Goal: Leave review/rating: Leave review/rating

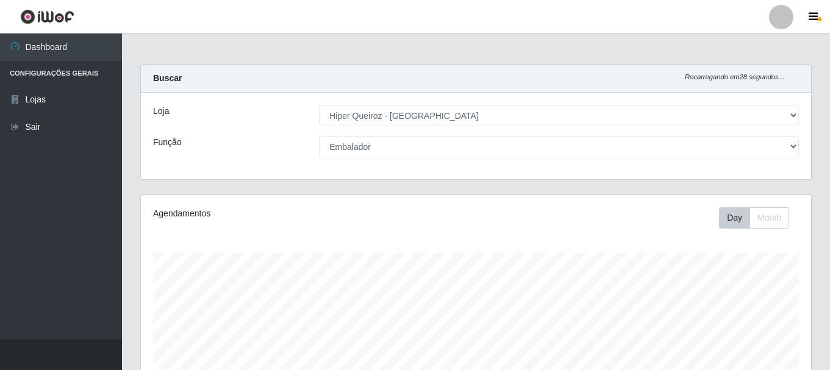
select select "513"
select select "1"
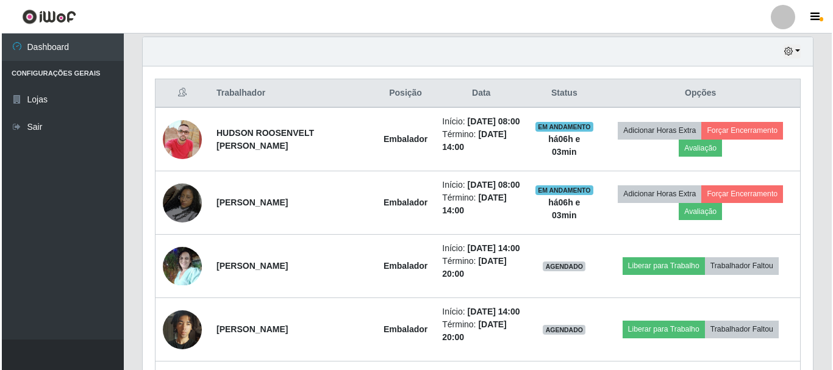
scroll to position [253, 670]
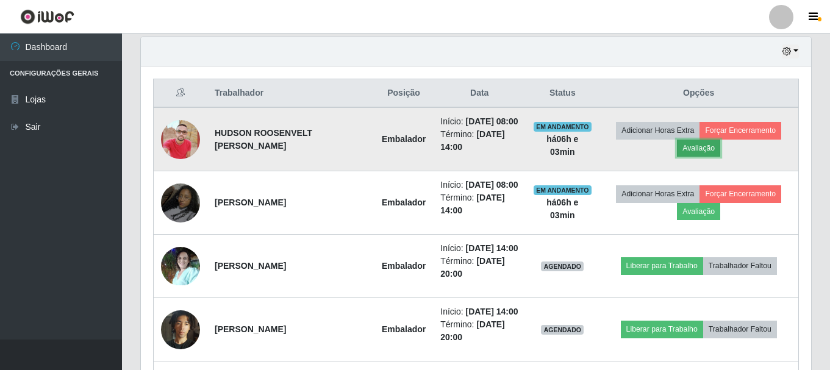
click at [708, 157] on button "Avaliação" at bounding box center [698, 148] width 43 height 17
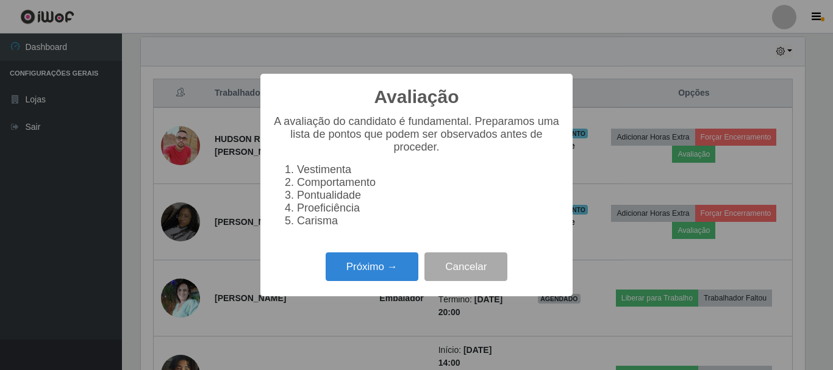
scroll to position [253, 664]
click at [405, 269] on button "Próximo →" at bounding box center [372, 266] width 93 height 29
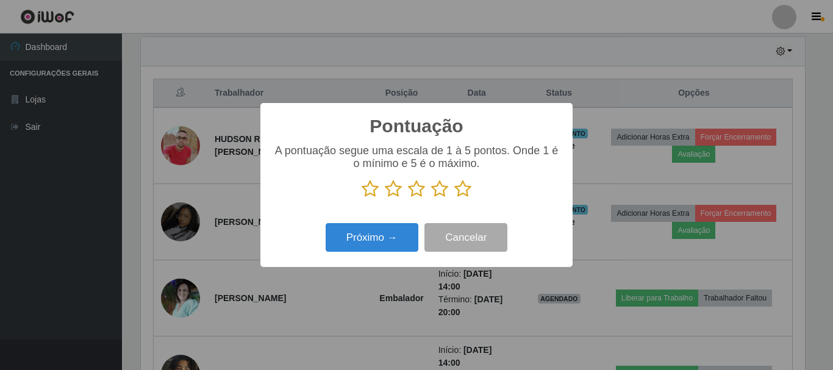
scroll to position [609630, 609219]
click at [418, 192] on icon at bounding box center [416, 189] width 17 height 18
click at [408, 198] on input "radio" at bounding box center [408, 198] width 0 height 0
click at [393, 254] on div "Próximo → Cancelar" at bounding box center [417, 237] width 288 height 35
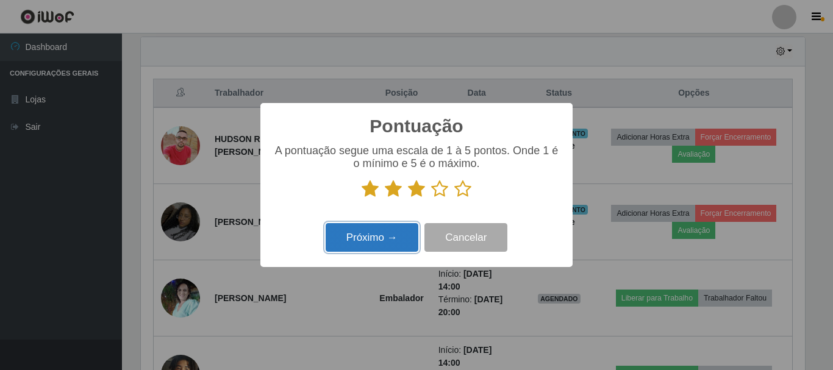
click at [406, 235] on button "Próximo →" at bounding box center [372, 237] width 93 height 29
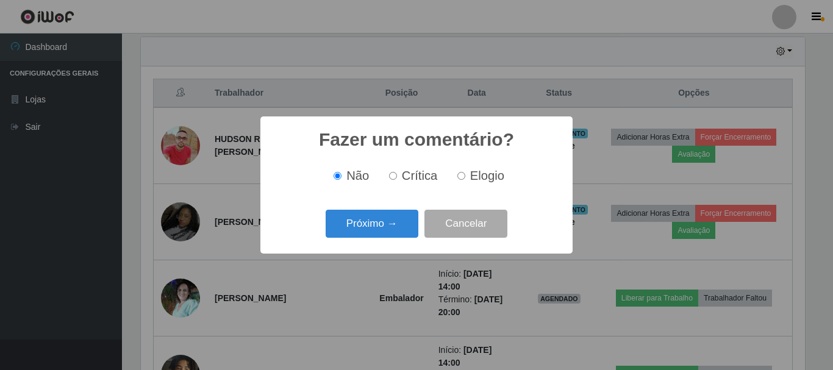
click at [457, 176] on input "Elogio" at bounding box center [461, 176] width 8 height 8
radio input "true"
click at [409, 223] on button "Próximo →" at bounding box center [372, 224] width 93 height 29
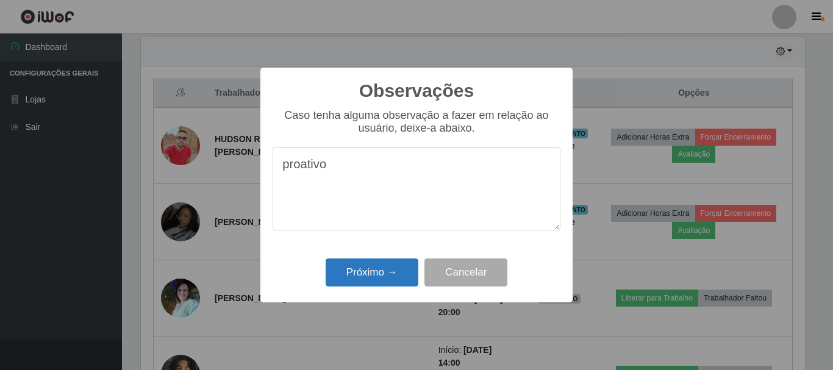
type textarea "proativo"
click at [388, 278] on button "Próximo →" at bounding box center [372, 273] width 93 height 29
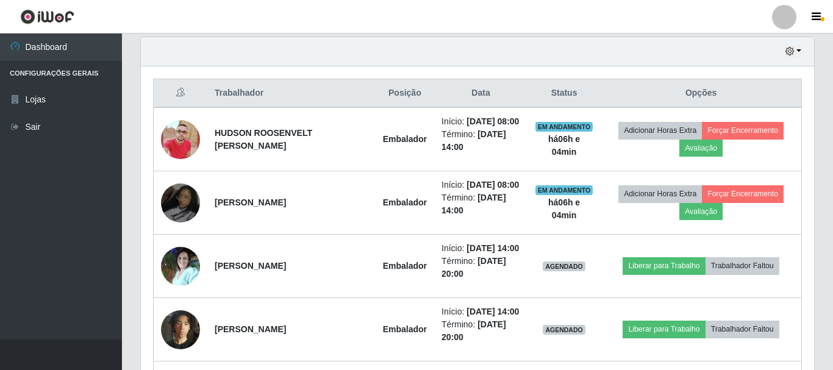
scroll to position [253, 670]
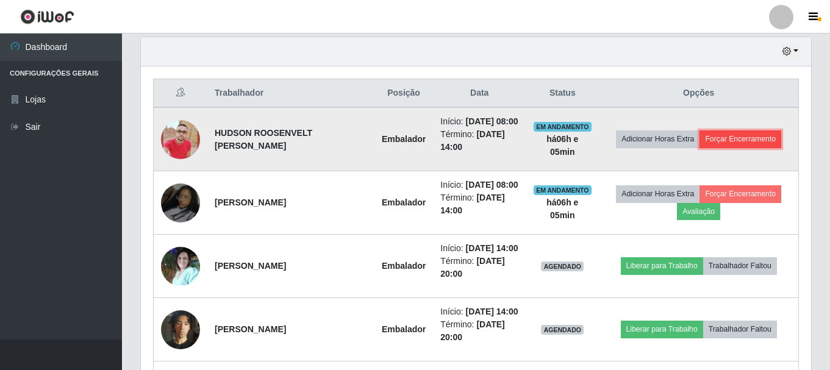
click at [737, 146] on button "Forçar Encerramento" at bounding box center [741, 139] width 82 height 17
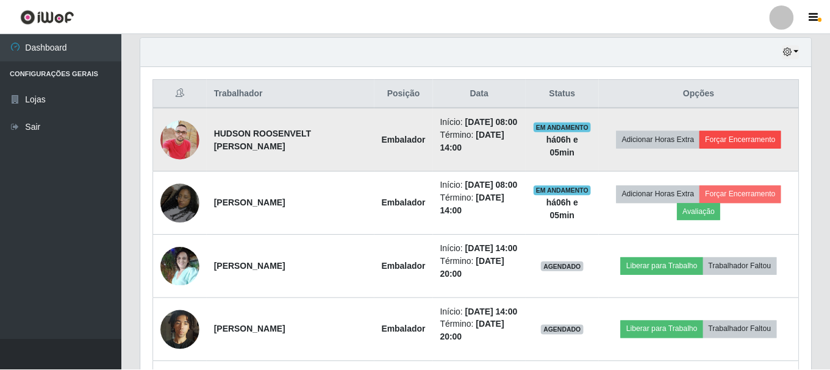
scroll to position [253, 664]
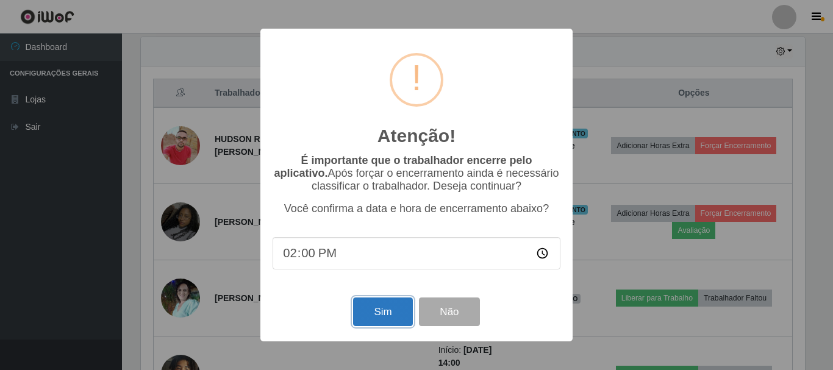
click at [388, 316] on button "Sim" at bounding box center [382, 312] width 59 height 29
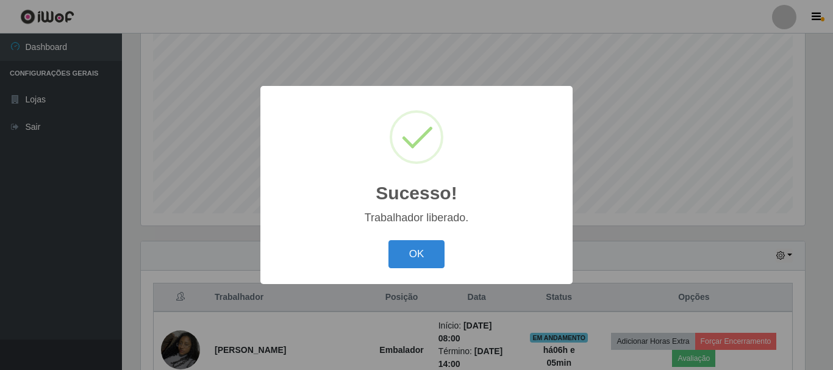
drag, startPoint x: 421, startPoint y: 265, endPoint x: 428, endPoint y: 265, distance: 6.7
click at [422, 265] on button "OK" at bounding box center [416, 254] width 57 height 29
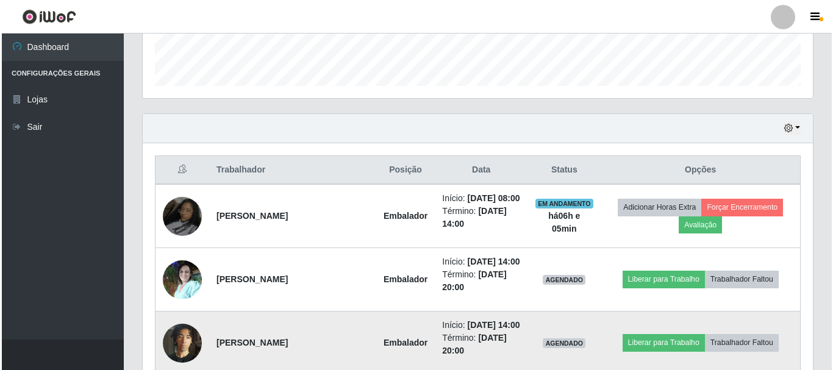
scroll to position [467, 0]
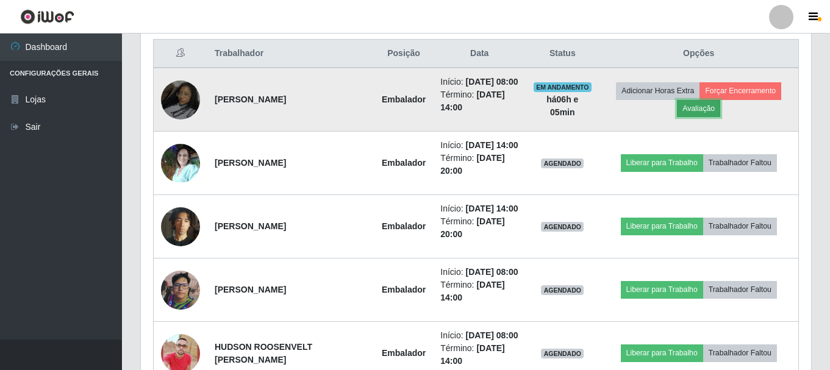
click at [705, 117] on button "Avaliação" at bounding box center [698, 108] width 43 height 17
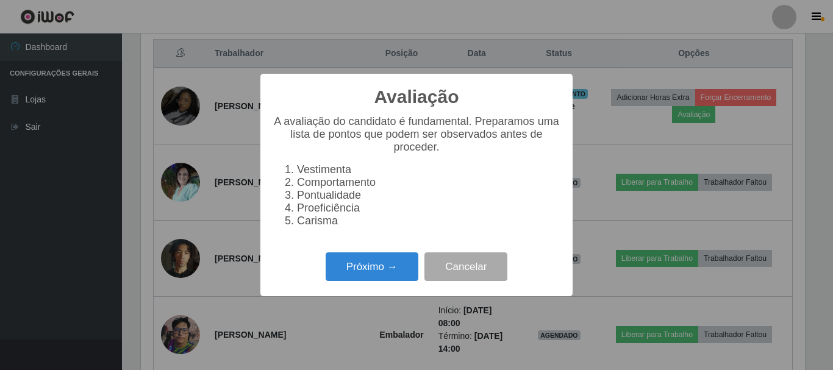
scroll to position [253, 664]
click at [363, 262] on button "Próximo →" at bounding box center [372, 266] width 93 height 29
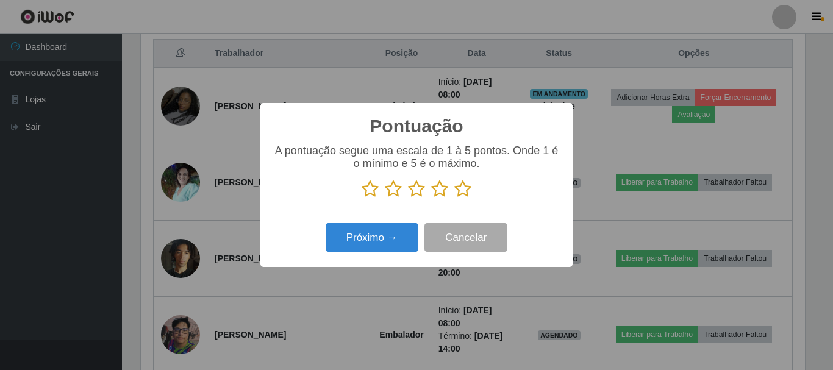
scroll to position [609630, 609219]
click at [415, 190] on icon at bounding box center [416, 189] width 17 height 18
click at [408, 198] on input "radio" at bounding box center [408, 198] width 0 height 0
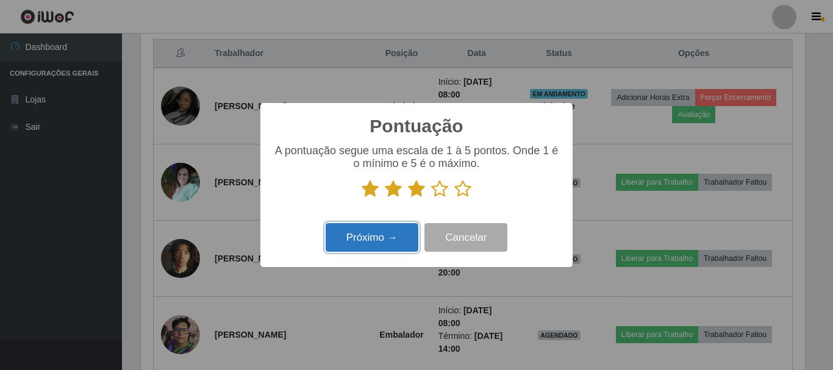
click at [388, 238] on button "Próximo →" at bounding box center [372, 237] width 93 height 29
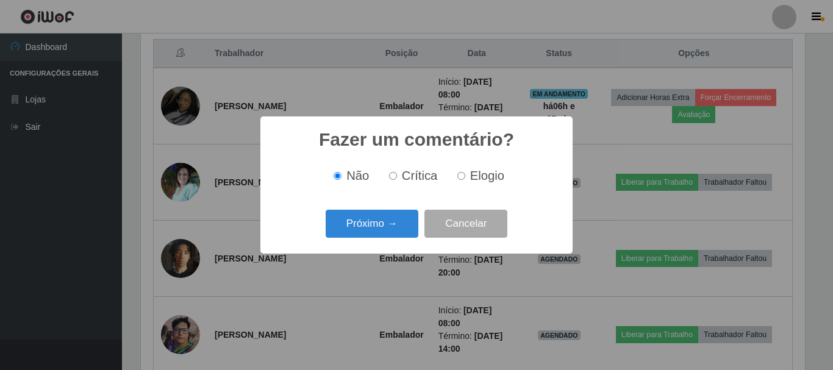
click at [464, 180] on input "Elogio" at bounding box center [461, 176] width 8 height 8
radio input "true"
click at [371, 238] on button "Próximo →" at bounding box center [372, 224] width 93 height 29
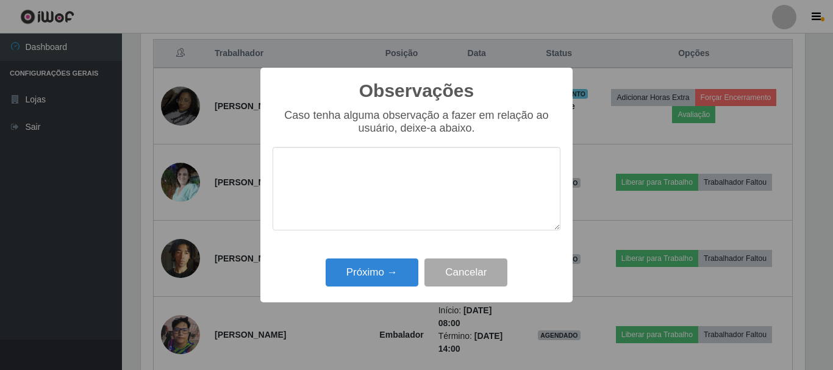
click at [368, 182] on textarea at bounding box center [417, 189] width 288 height 84
type textarea "proativo"
click at [374, 274] on button "Próximo →" at bounding box center [372, 273] width 93 height 29
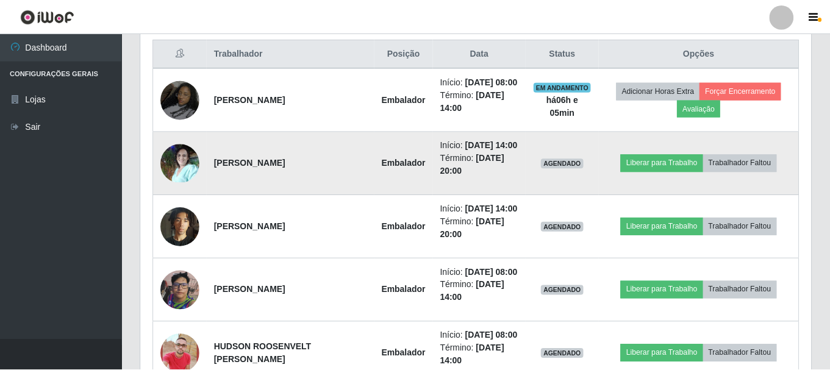
scroll to position [253, 670]
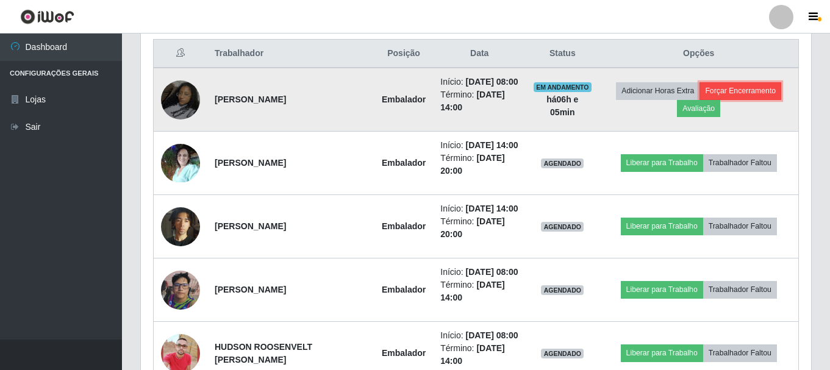
click at [748, 95] on button "Forçar Encerramento" at bounding box center [741, 90] width 82 height 17
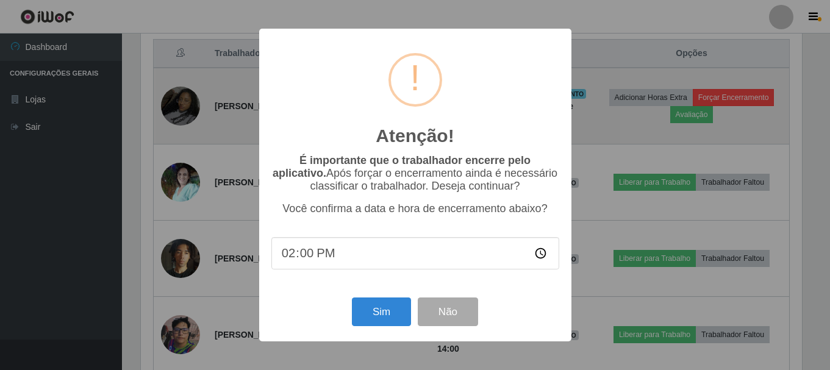
scroll to position [253, 664]
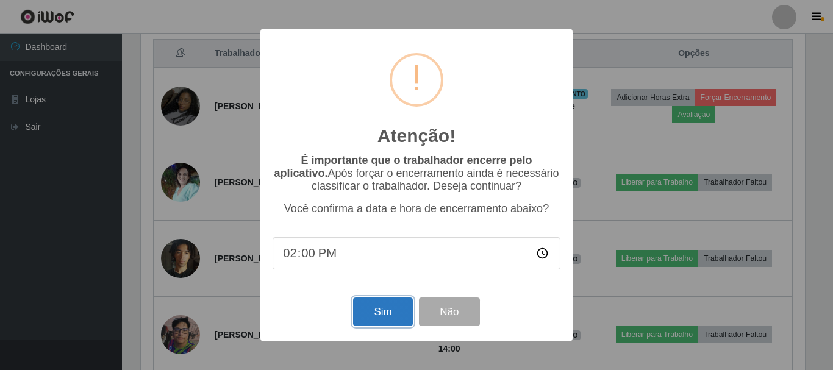
drag, startPoint x: 393, startPoint y: 317, endPoint x: 403, endPoint y: 316, distance: 9.2
click at [395, 317] on button "Sim" at bounding box center [382, 312] width 59 height 29
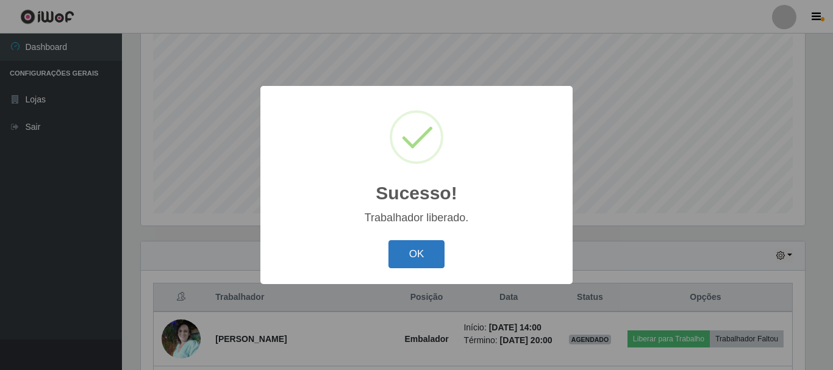
click at [407, 254] on button "OK" at bounding box center [416, 254] width 57 height 29
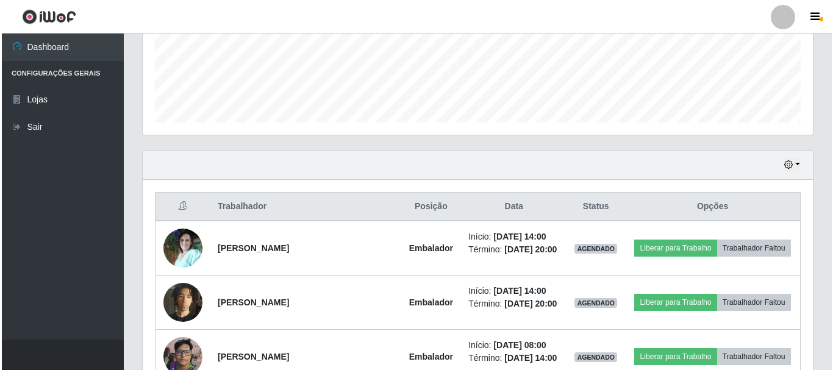
scroll to position [0, 0]
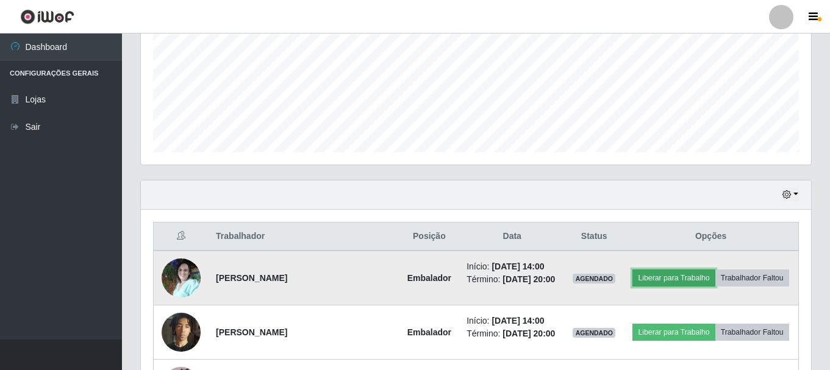
click at [715, 274] on button "Liberar para Trabalho" at bounding box center [673, 278] width 82 height 17
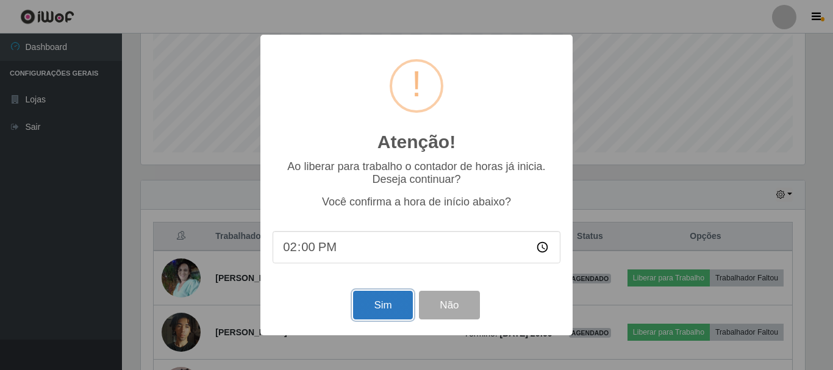
click at [385, 307] on button "Sim" at bounding box center [382, 305] width 59 height 29
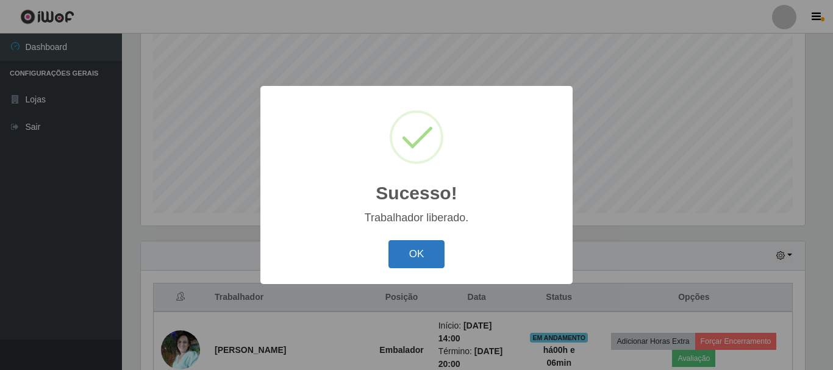
click at [420, 254] on button "OK" at bounding box center [416, 254] width 57 height 29
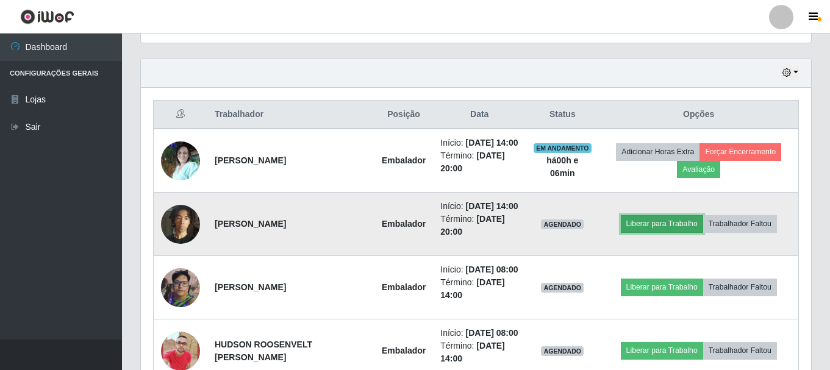
click at [684, 232] on button "Liberar para Trabalho" at bounding box center [662, 223] width 82 height 17
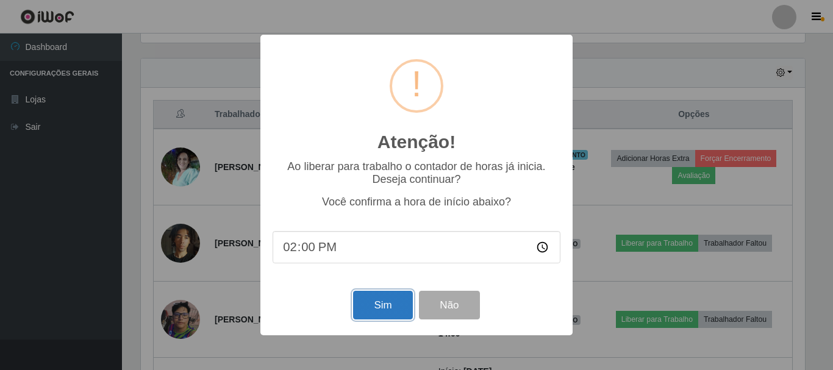
click at [384, 304] on button "Sim" at bounding box center [382, 305] width 59 height 29
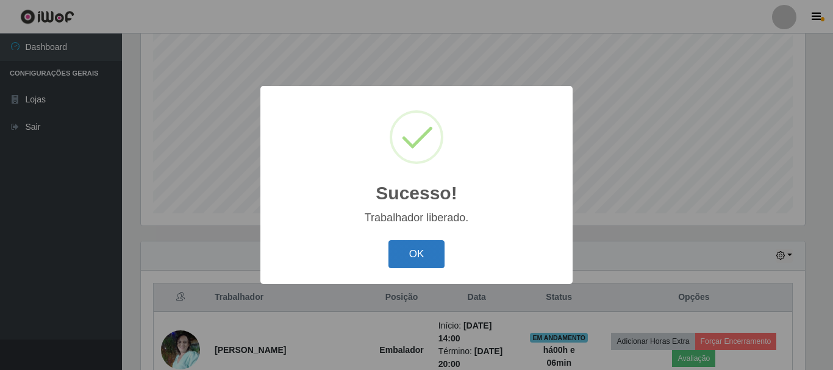
click at [404, 263] on button "OK" at bounding box center [416, 254] width 57 height 29
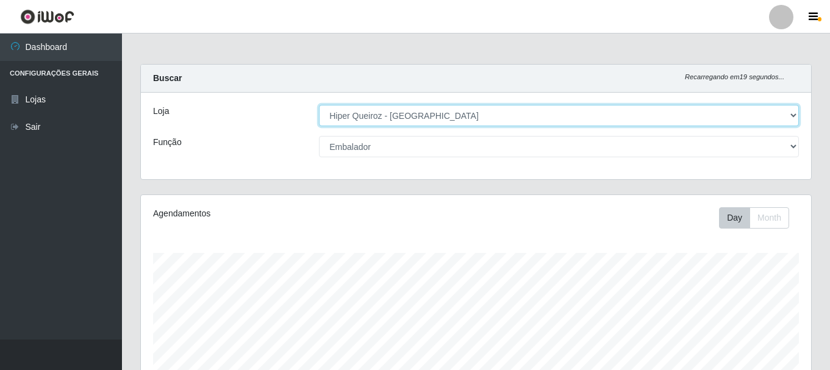
click at [493, 121] on select "[Selecione...] Hiper Queiroz - [GEOGRAPHIC_DATA]" at bounding box center [559, 115] width 480 height 21
click at [319, 105] on select "[Selecione...] Hiper Queiroz - [GEOGRAPHIC_DATA]" at bounding box center [559, 115] width 480 height 21
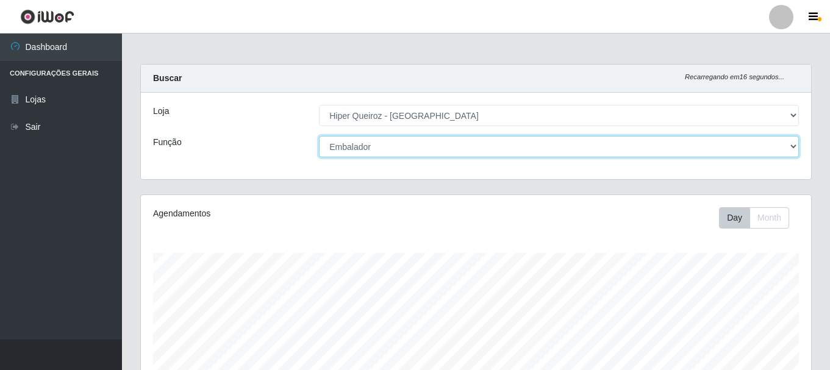
click at [787, 141] on select "[Selecione...] Embalador Embalador + Embalador ++ Operador de Caixa Operador de…" at bounding box center [559, 146] width 480 height 21
click at [319, 136] on select "[Selecione...] Embalador Embalador + Embalador ++ Operador de Caixa Operador de…" at bounding box center [559, 146] width 480 height 21
click at [794, 148] on select "[Selecione...] Embalador Embalador + Embalador ++ Operador de Caixa Operador de…" at bounding box center [559, 146] width 480 height 21
click at [319, 136] on select "[Selecione...] Embalador Embalador + Embalador ++ Operador de Caixa Operador de…" at bounding box center [559, 146] width 480 height 21
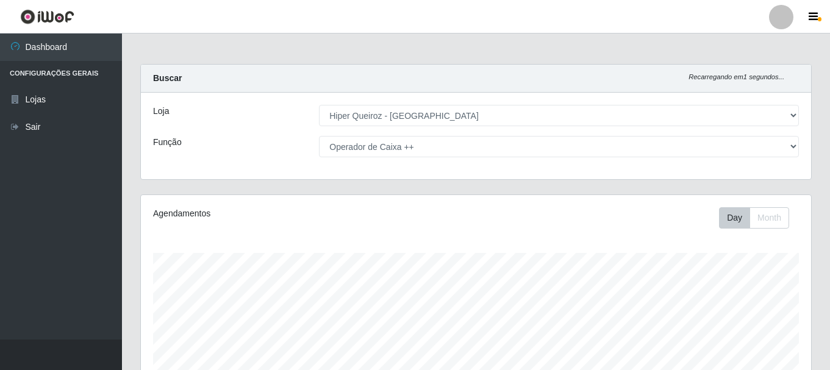
click at [827, 348] on div "Carregando... Buscar Recarregando em 1 segundos... Loja [Selecione...] Hiper Qu…" at bounding box center [476, 313] width 708 height 498
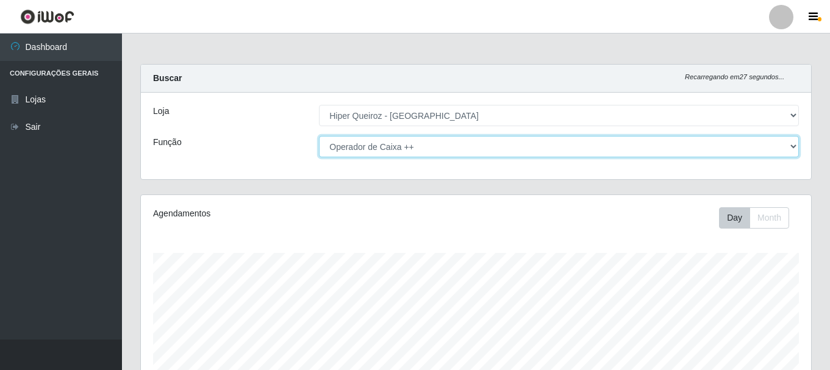
click at [460, 148] on select "[Selecione...] Embalador Embalador + Embalador ++ Operador de Caixa Operador de…" at bounding box center [559, 146] width 480 height 21
select select "22"
click at [319, 136] on select "[Selecione...] Embalador Embalador + Embalador ++ Operador de Caixa Operador de…" at bounding box center [559, 146] width 480 height 21
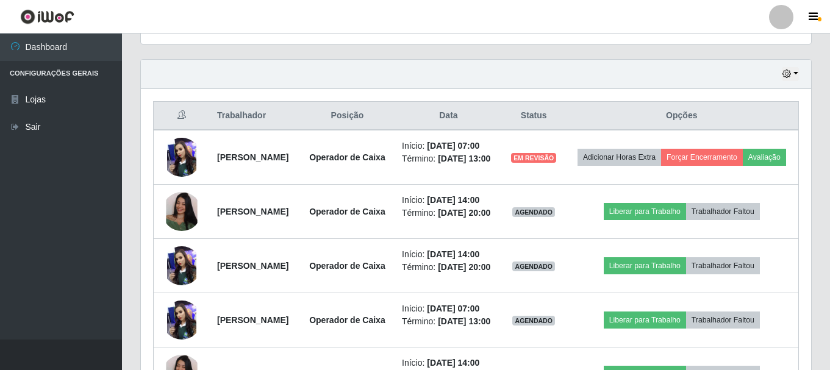
scroll to position [406, 0]
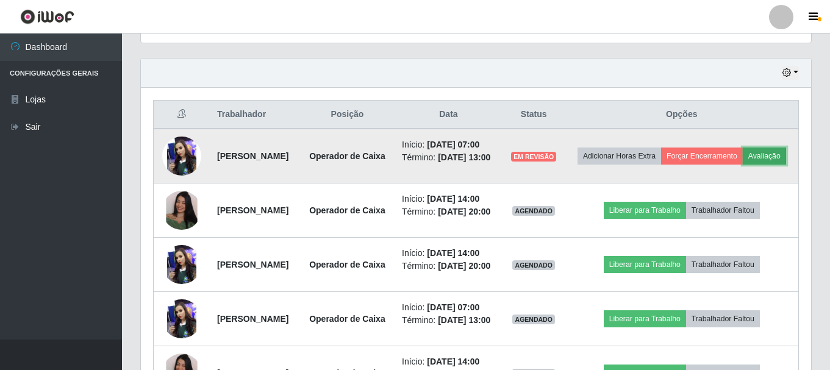
click at [743, 165] on button "Avaliação" at bounding box center [764, 156] width 43 height 17
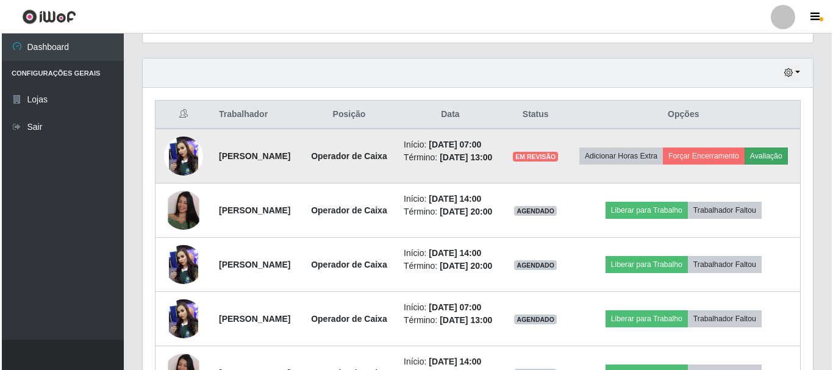
scroll to position [253, 664]
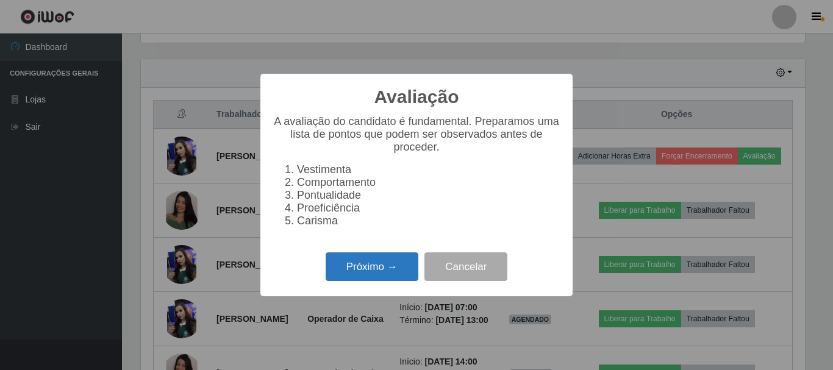
click at [387, 276] on button "Próximo →" at bounding box center [372, 266] width 93 height 29
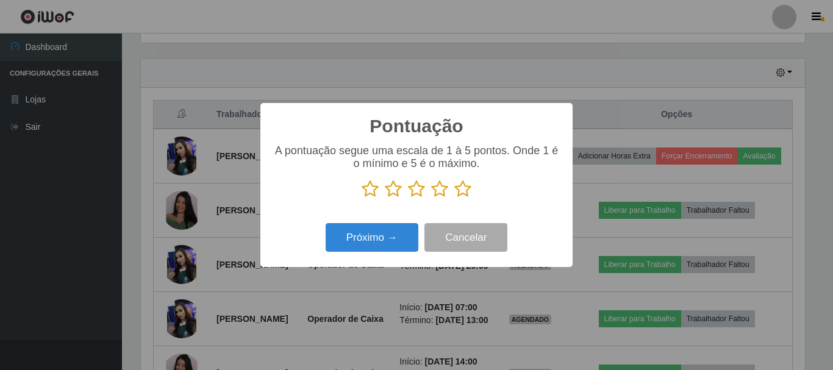
scroll to position [609630, 609219]
click at [459, 190] on icon at bounding box center [462, 189] width 17 height 18
click at [454, 198] on input "radio" at bounding box center [454, 198] width 0 height 0
click at [434, 194] on icon at bounding box center [439, 189] width 17 height 18
click at [431, 198] on input "radio" at bounding box center [431, 198] width 0 height 0
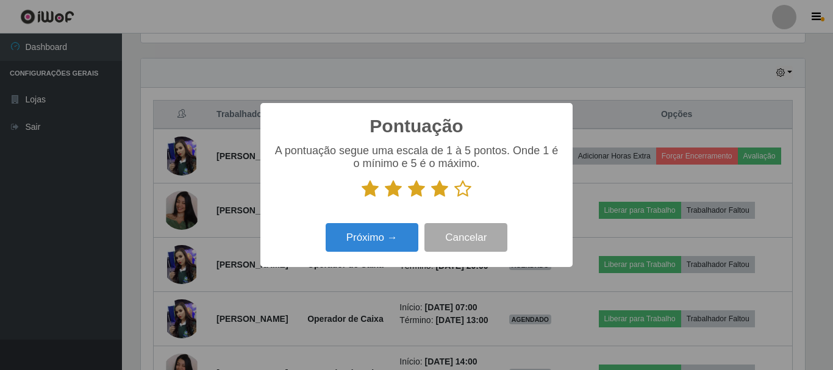
click at [422, 194] on icon at bounding box center [416, 189] width 17 height 18
click at [408, 198] on input "radio" at bounding box center [408, 198] width 0 height 0
click at [441, 192] on icon at bounding box center [439, 189] width 17 height 18
click at [431, 198] on input "radio" at bounding box center [431, 198] width 0 height 0
click at [378, 223] on div "Próximo → Cancelar" at bounding box center [417, 237] width 288 height 35
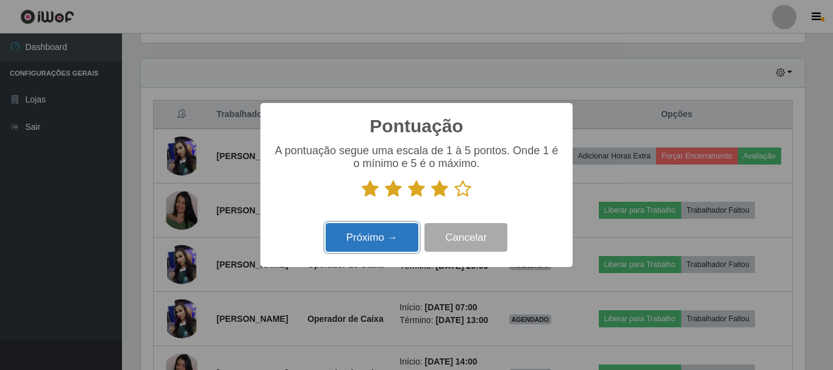
click at [389, 235] on button "Próximo →" at bounding box center [372, 237] width 93 height 29
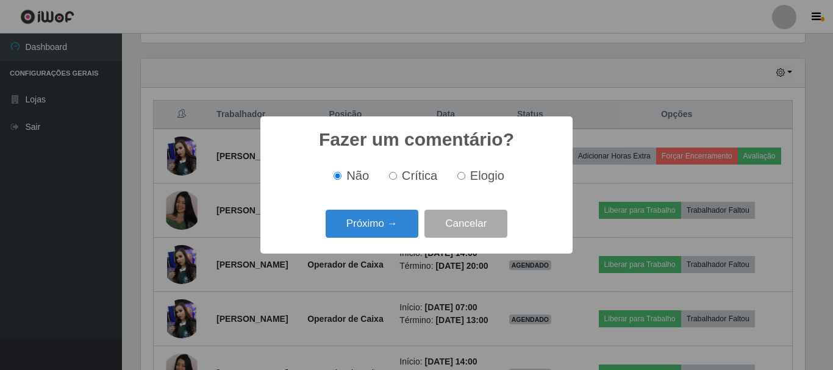
click at [465, 170] on label "Elogio" at bounding box center [479, 176] width 52 height 14
click at [465, 172] on input "Elogio" at bounding box center [461, 176] width 8 height 8
radio input "true"
click at [399, 224] on button "Próximo →" at bounding box center [372, 224] width 93 height 29
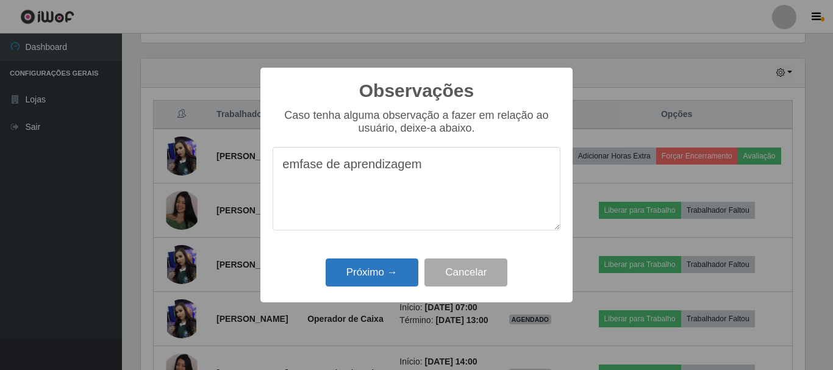
type textarea "emfase de aprendizagem"
click at [398, 271] on button "Próximo →" at bounding box center [372, 273] width 93 height 29
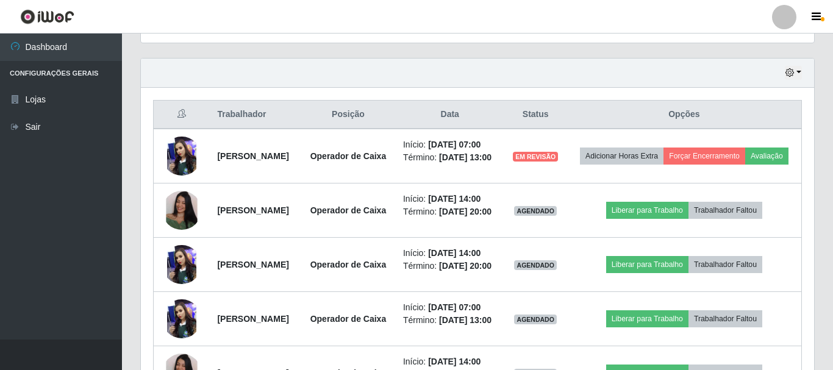
scroll to position [253, 670]
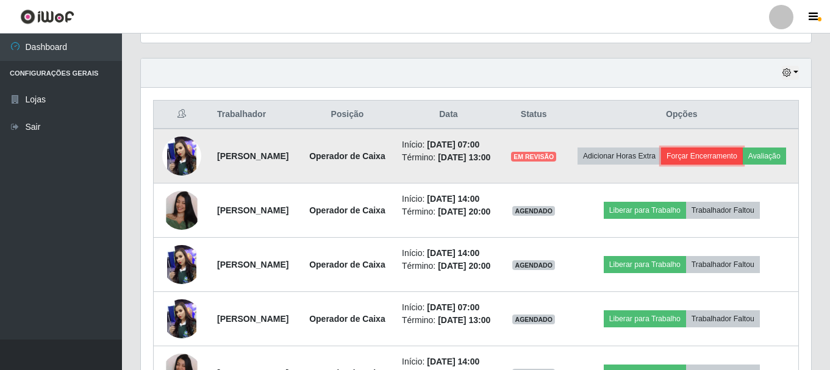
click at [743, 151] on button "Forçar Encerramento" at bounding box center [702, 156] width 82 height 17
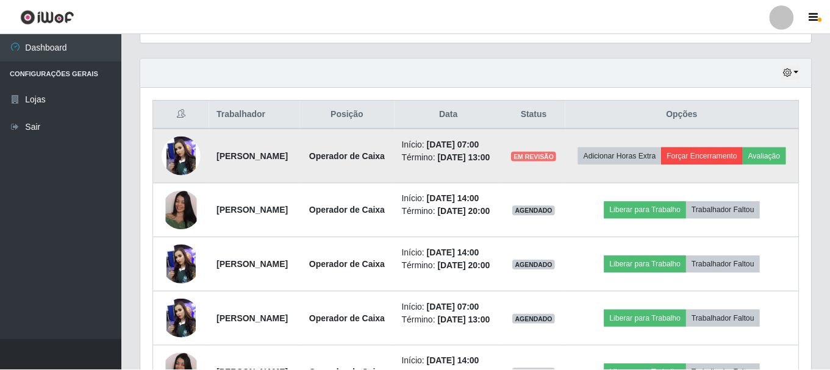
scroll to position [253, 664]
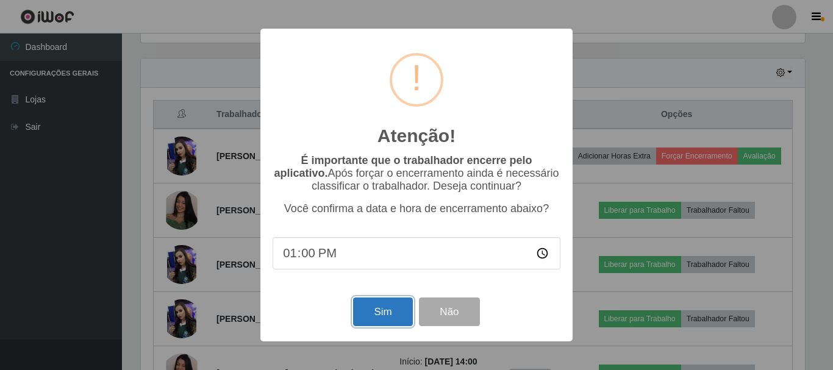
click at [373, 318] on button "Sim" at bounding box center [382, 312] width 59 height 29
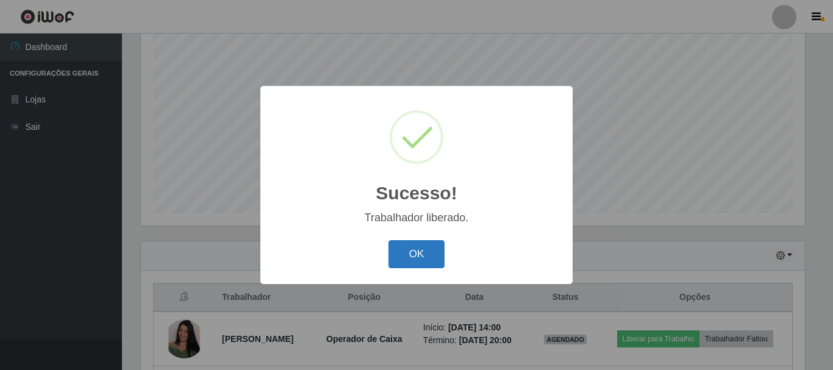
click at [420, 251] on button "OK" at bounding box center [416, 254] width 57 height 29
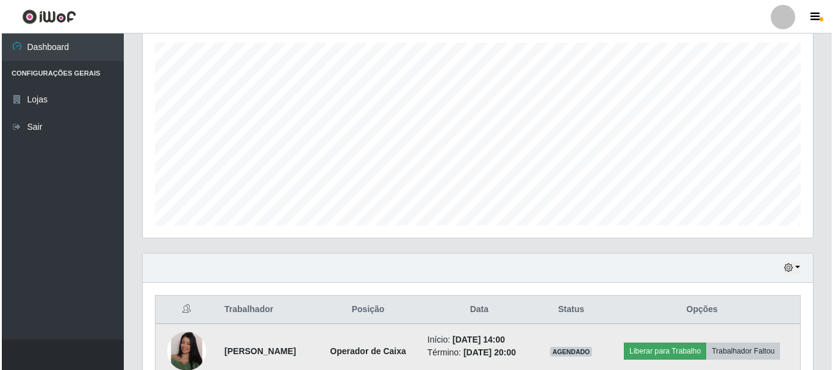
scroll to position [284, 0]
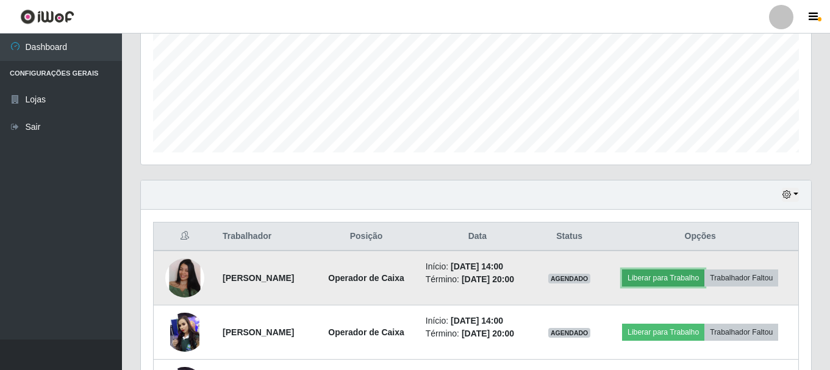
click at [664, 279] on button "Liberar para Trabalho" at bounding box center [663, 278] width 82 height 17
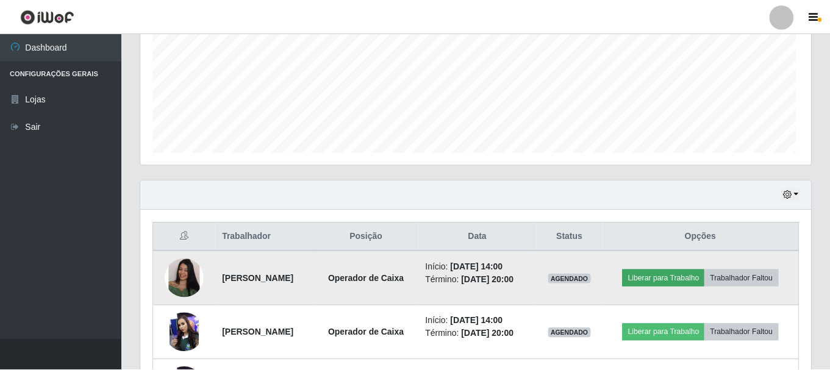
scroll to position [253, 664]
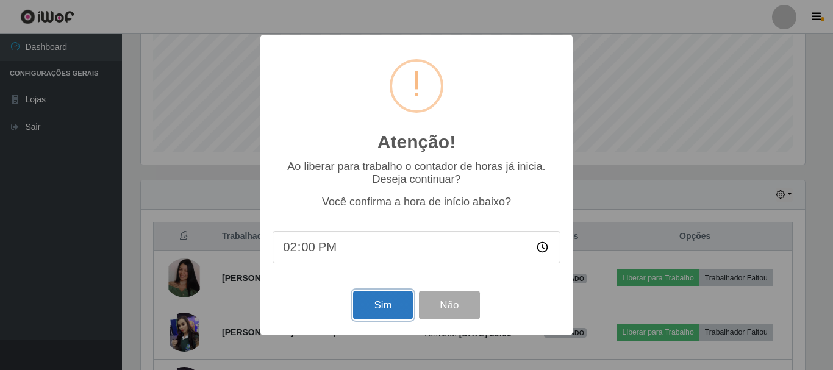
click at [380, 310] on button "Sim" at bounding box center [382, 305] width 59 height 29
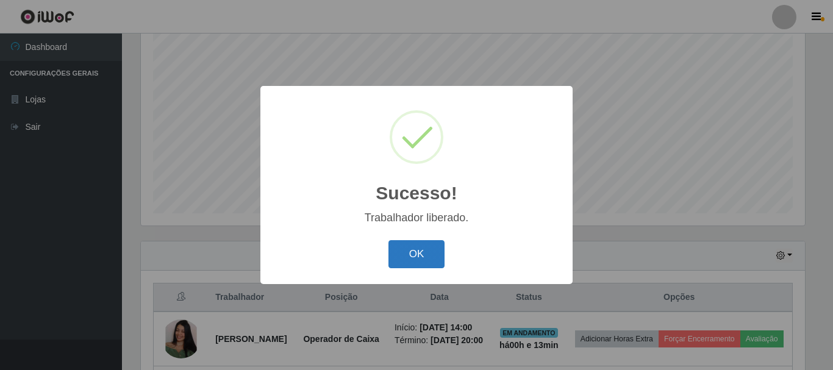
click at [423, 251] on button "OK" at bounding box center [416, 254] width 57 height 29
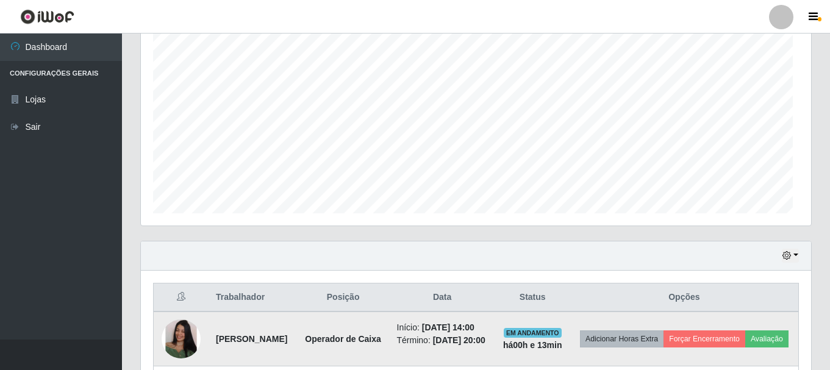
scroll to position [609630, 609213]
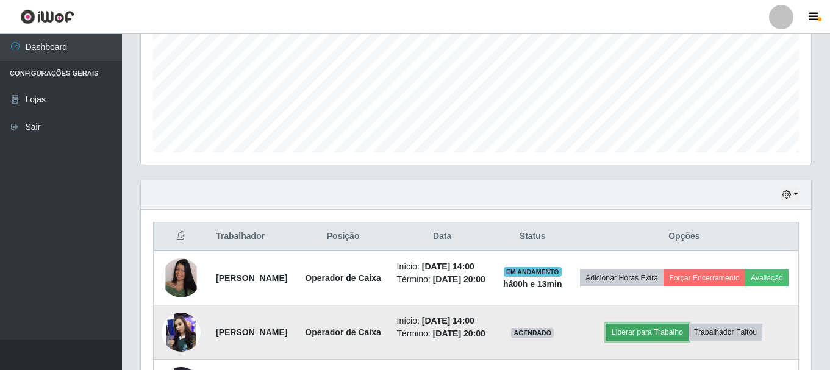
click at [662, 341] on button "Liberar para Trabalho" at bounding box center [647, 332] width 82 height 17
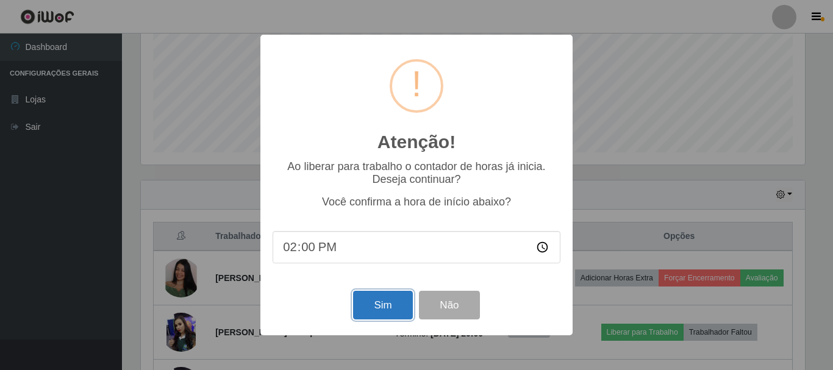
click at [374, 306] on button "Sim" at bounding box center [382, 305] width 59 height 29
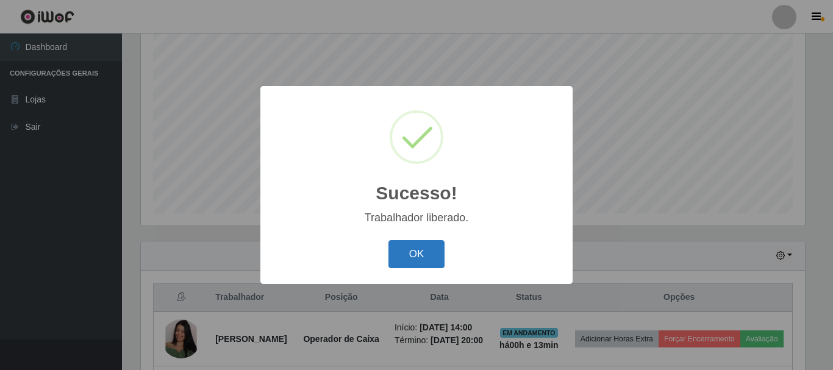
click at [418, 255] on button "OK" at bounding box center [416, 254] width 57 height 29
